Goal: Information Seeking & Learning: Find specific page/section

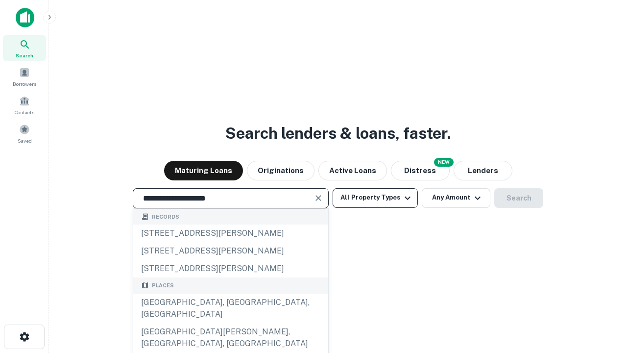
click at [230, 323] on div "[GEOGRAPHIC_DATA], [GEOGRAPHIC_DATA], [GEOGRAPHIC_DATA]" at bounding box center [230, 307] width 195 height 29
click at [375, 197] on button "All Property Types" at bounding box center [374, 198] width 85 height 20
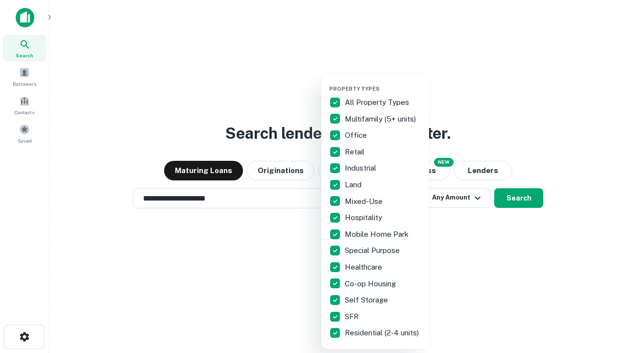
type input "**********"
click at [383, 82] on button "button" at bounding box center [383, 82] width 108 height 0
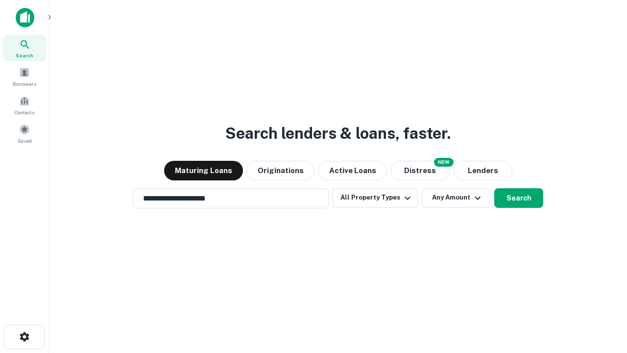
scroll to position [6, 118]
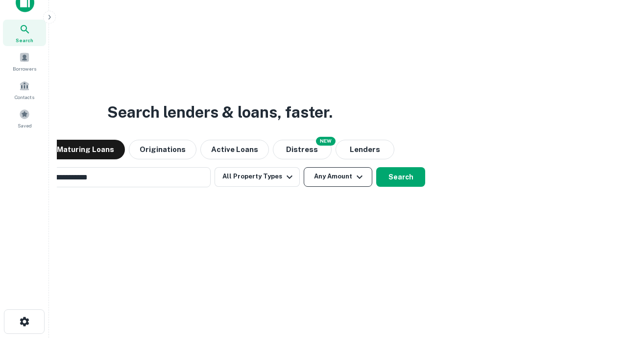
click at [304, 167] on button "Any Amount" at bounding box center [338, 177] width 69 height 20
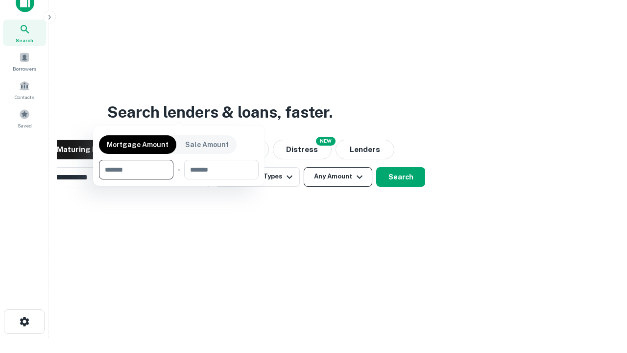
scroll to position [71, 277]
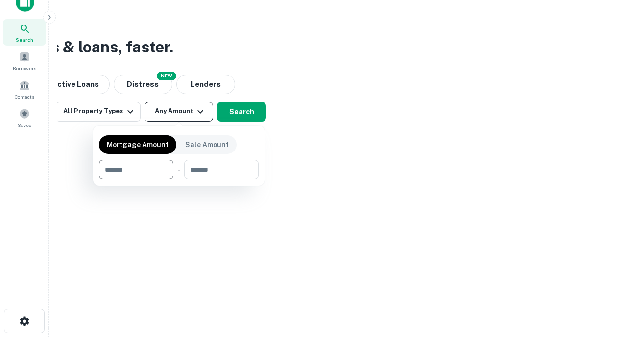
type input "*******"
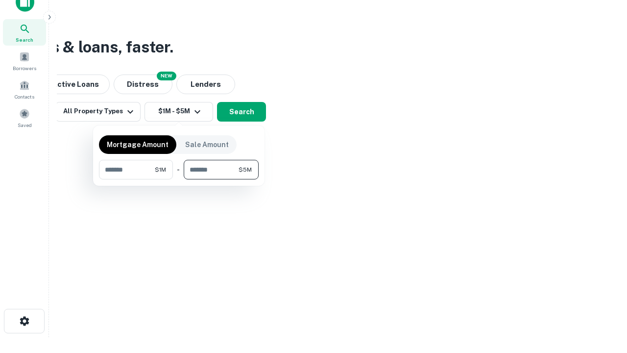
type input "*******"
click at [179, 179] on button "button" at bounding box center [179, 179] width 160 height 0
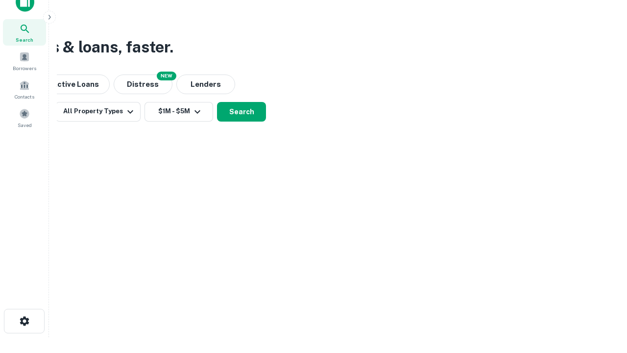
scroll to position [6, 181]
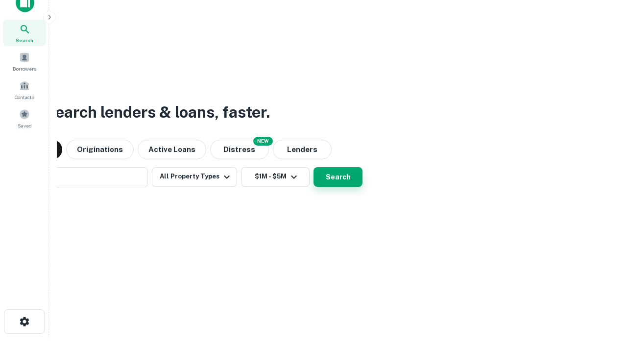
click at [313, 167] on button "Search" at bounding box center [337, 177] width 49 height 20
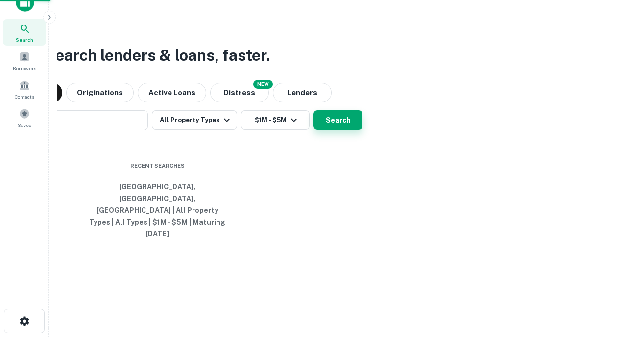
scroll to position [26, 277]
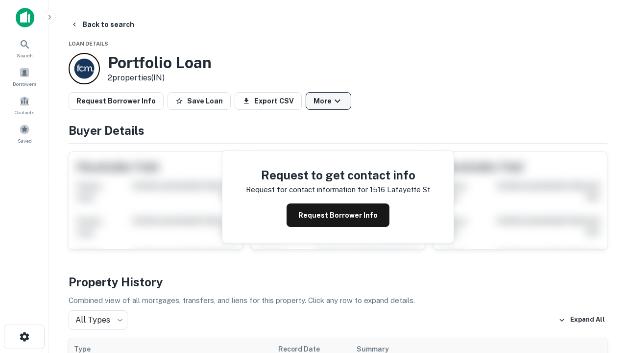
click at [328, 101] on button "More" at bounding box center [329, 101] width 46 height 18
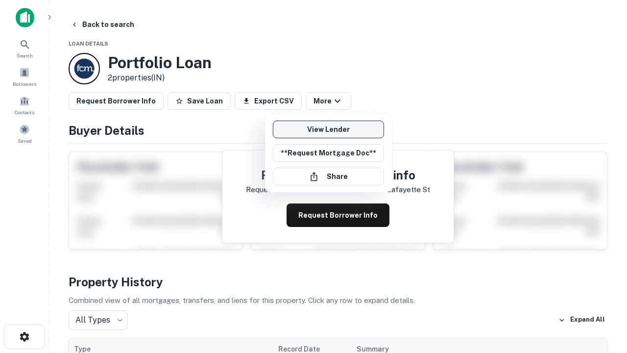
click at [328, 129] on link "View Lender" at bounding box center [328, 129] width 111 height 18
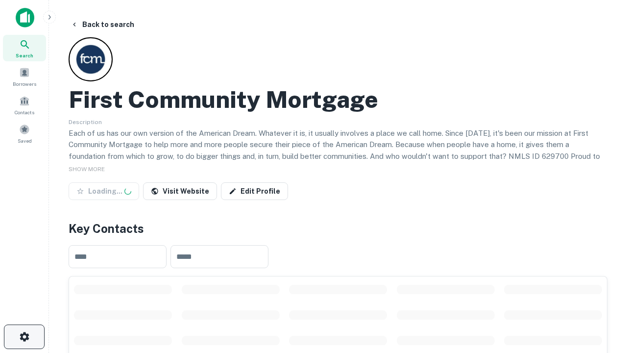
click at [24, 336] on icon "button" at bounding box center [25, 337] width 12 height 12
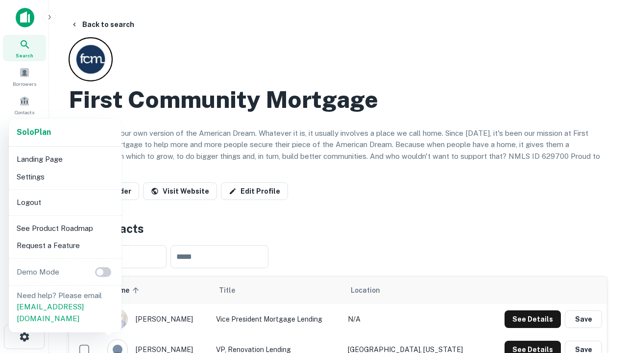
click at [65, 202] on li "Logout" at bounding box center [65, 202] width 105 height 18
